Goal: Find specific page/section: Find specific page/section

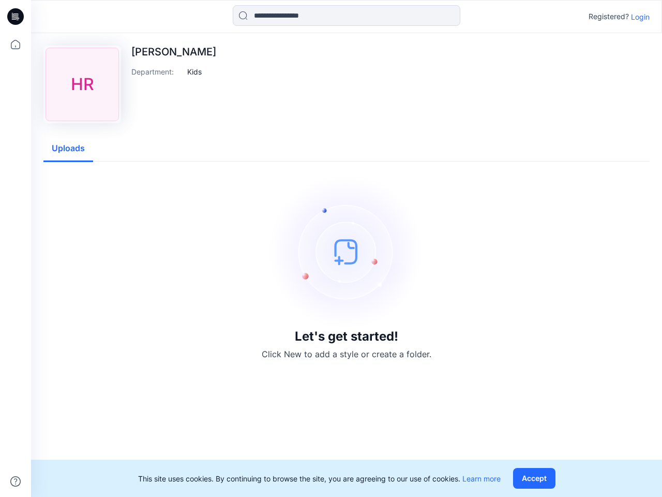
click at [331, 248] on img at bounding box center [346, 251] width 155 height 155
click at [16, 17] on icon at bounding box center [17, 17] width 4 height 1
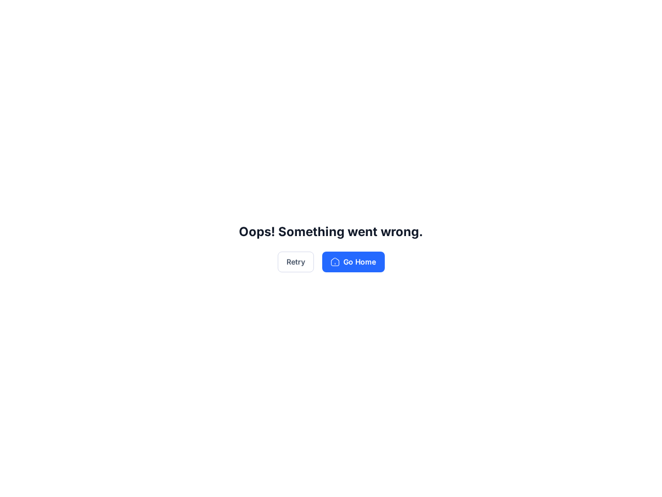
click at [16, 44] on div "Oops! Something went wrong. Retry Go Home" at bounding box center [331, 248] width 662 height 497
click at [16, 481] on div "Oops! Something went wrong. Retry Go Home" at bounding box center [331, 248] width 662 height 497
click at [347, 16] on div "Oops! Something went wrong. Retry Go Home" at bounding box center [331, 248] width 662 height 497
click at [640, 17] on div "Oops! Something went wrong. Retry Go Home" at bounding box center [331, 248] width 662 height 497
click at [194, 71] on div "Oops! Something went wrong. Retry Go Home" at bounding box center [331, 248] width 662 height 497
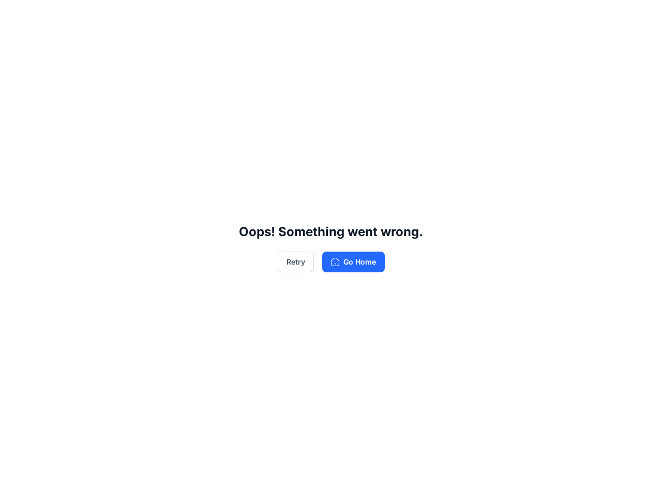
click at [68, 148] on div "Oops! Something went wrong. Retry Go Home" at bounding box center [331, 248] width 662 height 497
click at [536, 478] on div "Oops! Something went wrong. Retry Go Home" at bounding box center [331, 248] width 662 height 497
